Goal: Task Accomplishment & Management: Use online tool/utility

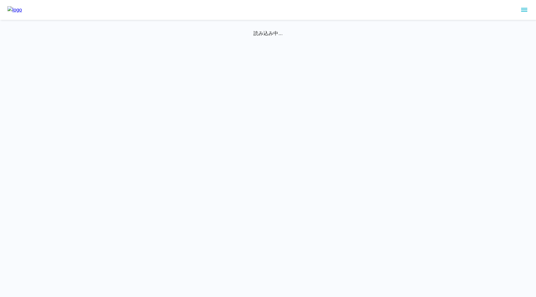
click at [526, 8] on icon "sidemenu" at bounding box center [524, 9] width 7 height 7
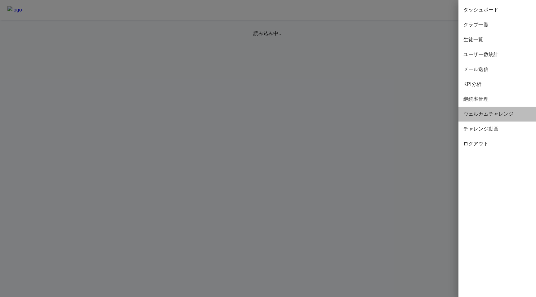
click at [482, 114] on span "ウェルカムチャレンジ" at bounding box center [497, 113] width 68 height 7
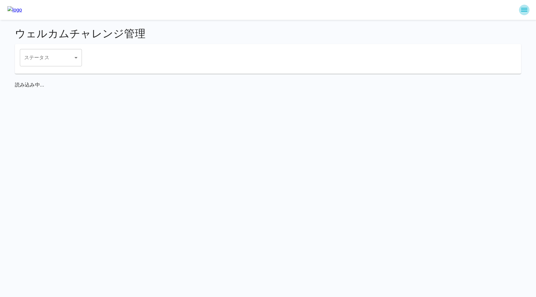
click at [525, 11] on icon "sidemenu" at bounding box center [524, 9] width 7 height 7
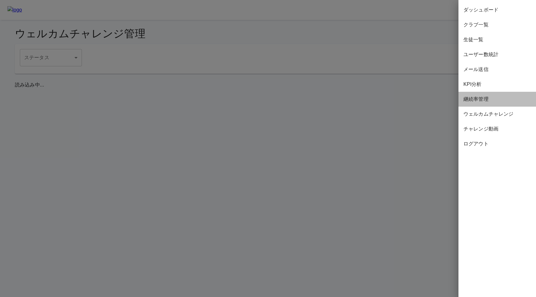
click at [488, 98] on span "継続率管理" at bounding box center [497, 99] width 68 height 7
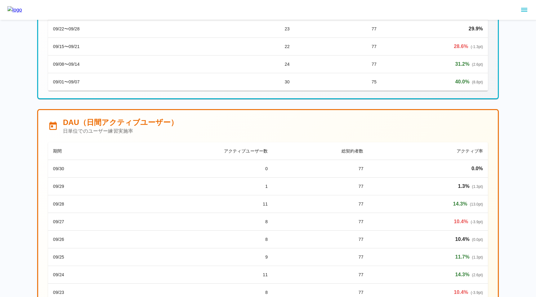
scroll to position [49, 0]
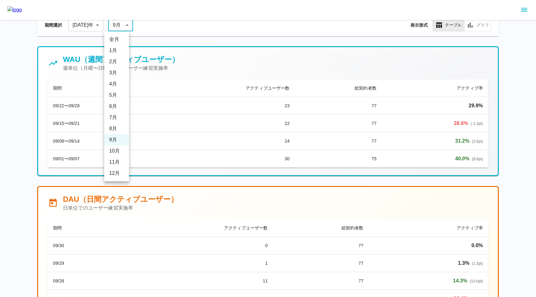
click at [119, 38] on li "全月" at bounding box center [116, 39] width 25 height 11
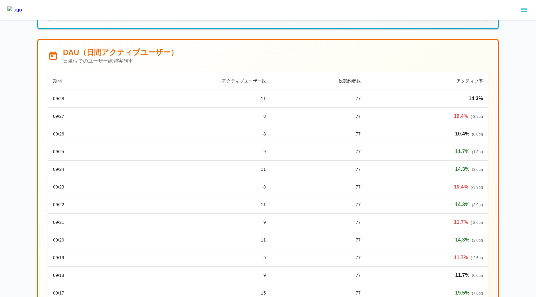
scroll to position [254, 0]
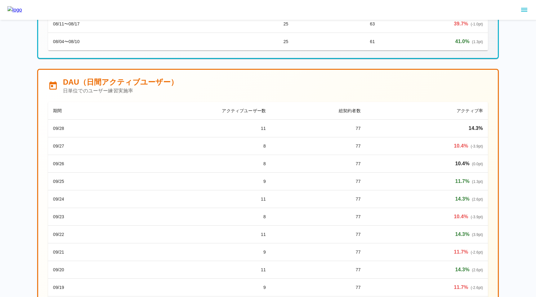
click at [231, 181] on td "9" at bounding box center [191, 182] width 160 height 18
